Goal: Transaction & Acquisition: Purchase product/service

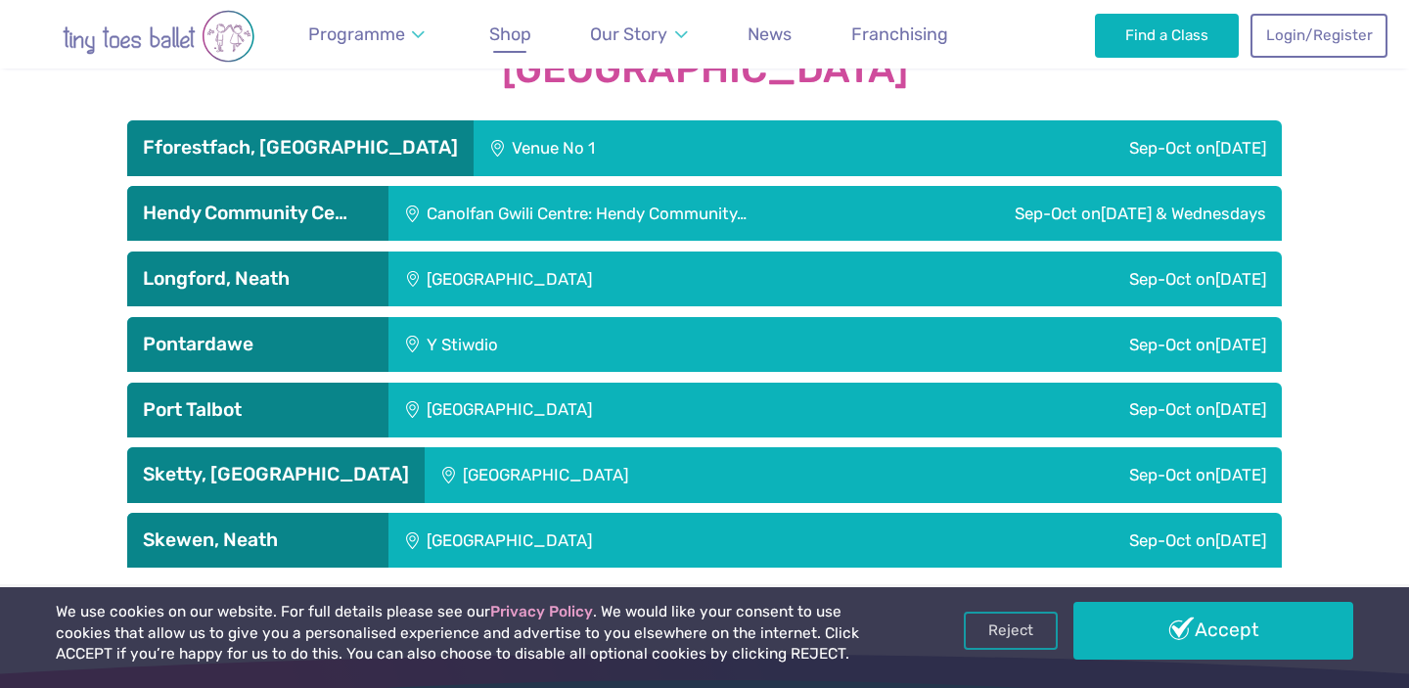
scroll to position [3339, 0]
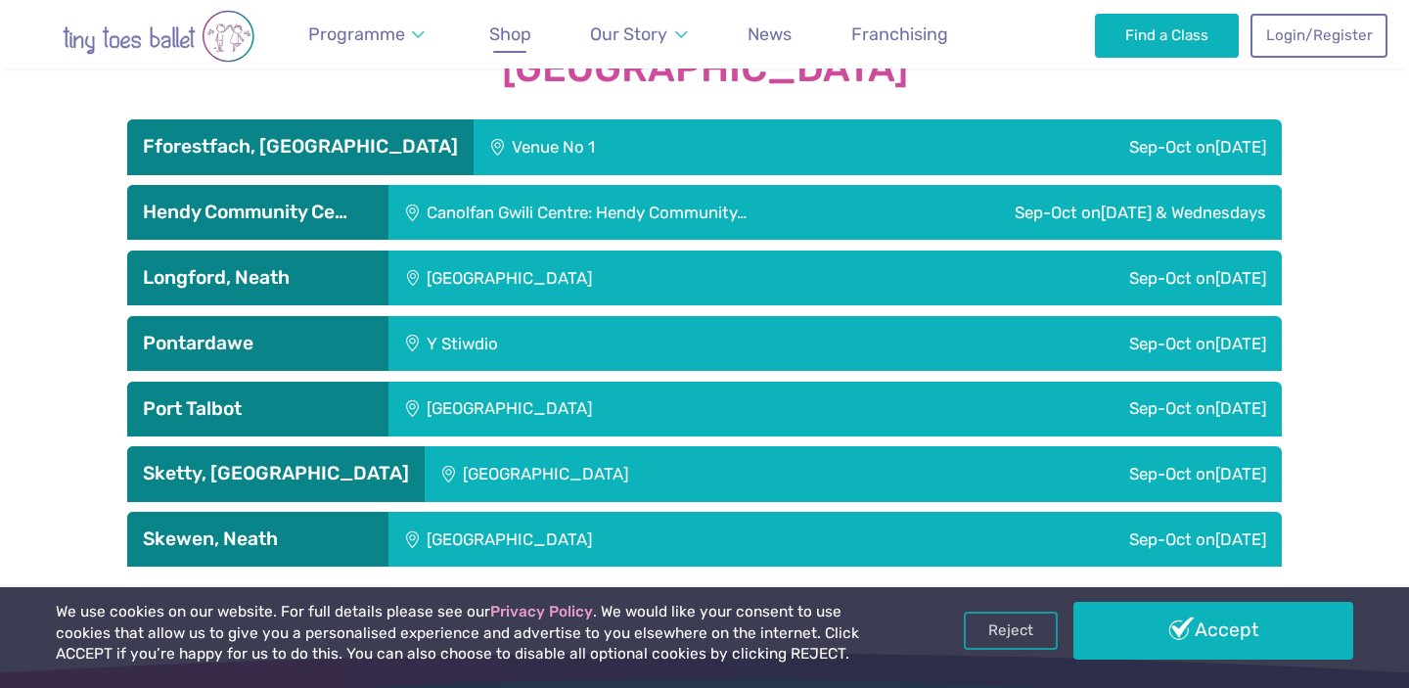
click at [511, 28] on span "Shop" at bounding box center [510, 33] width 42 height 21
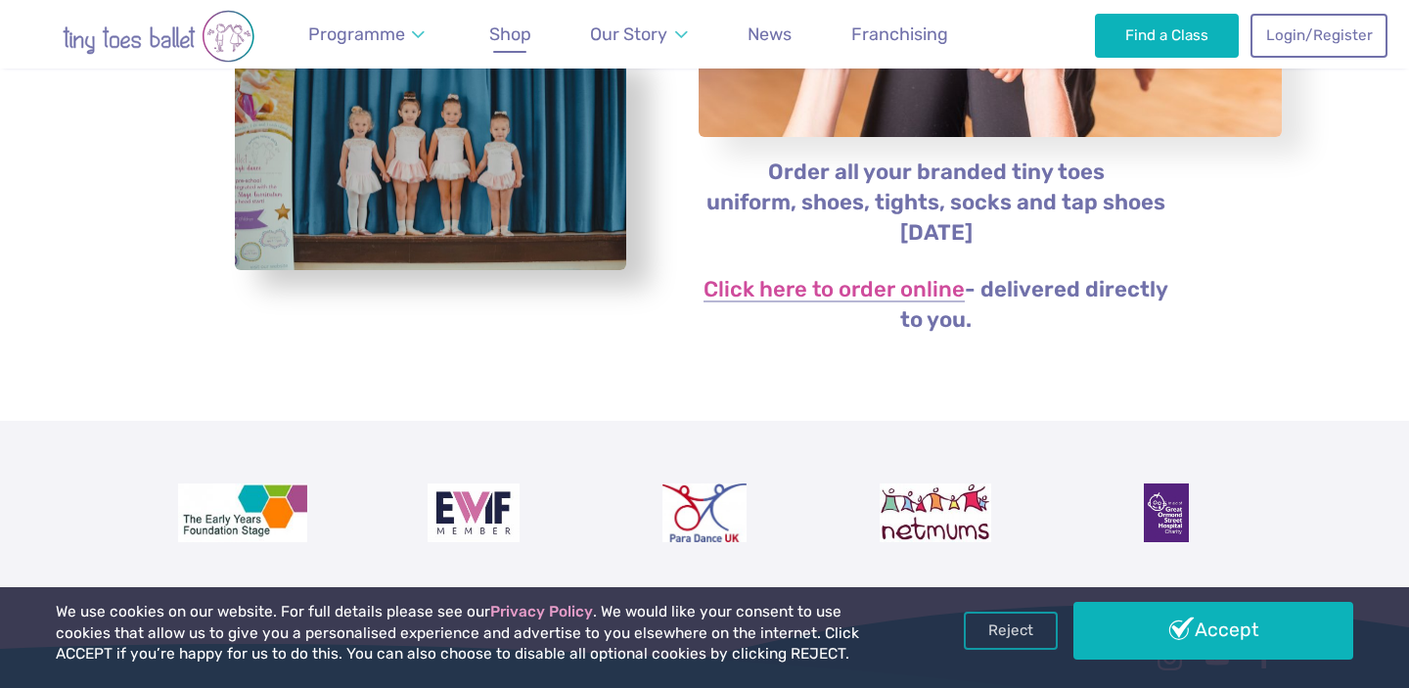
scroll to position [504, 0]
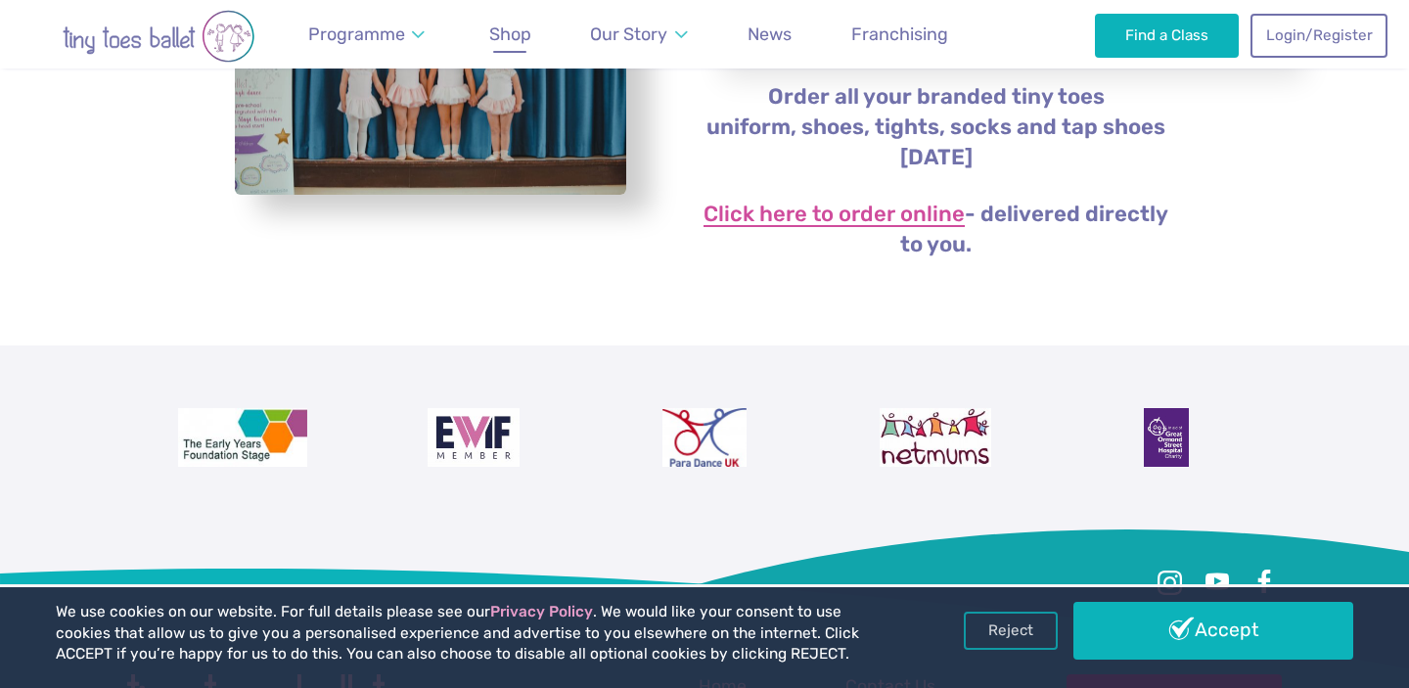
click at [823, 215] on link "Click here to order online" at bounding box center [834, 215] width 261 height 23
